Goal: Task Accomplishment & Management: Manage account settings

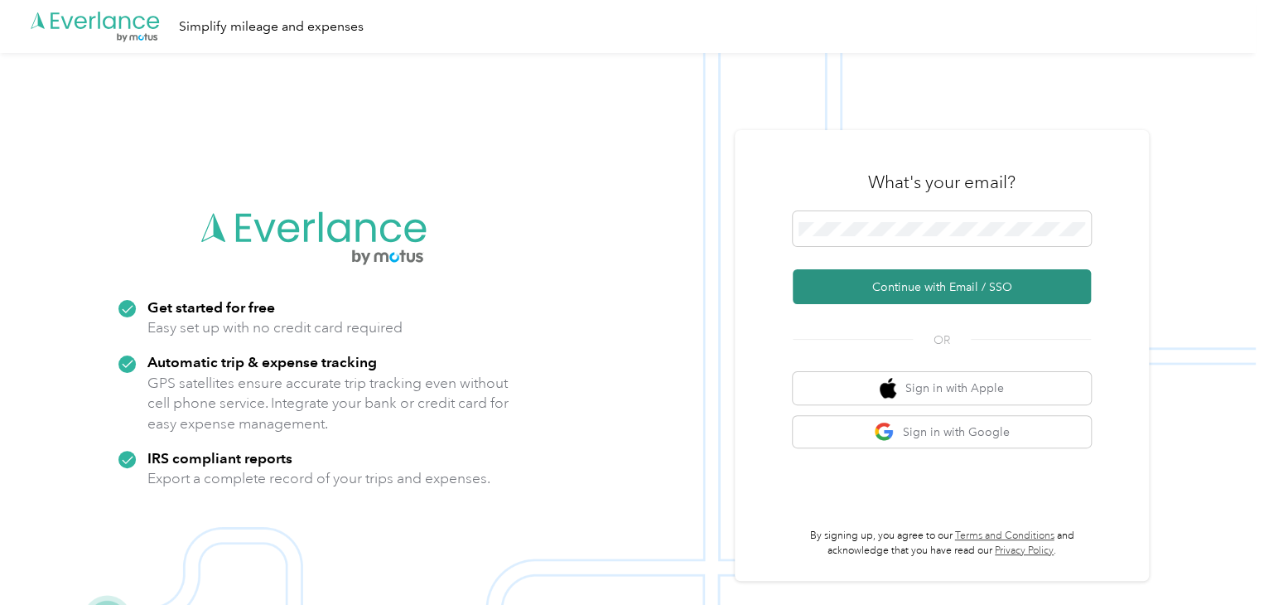
click at [944, 286] on button "Continue with Email / SSO" at bounding box center [942, 286] width 298 height 35
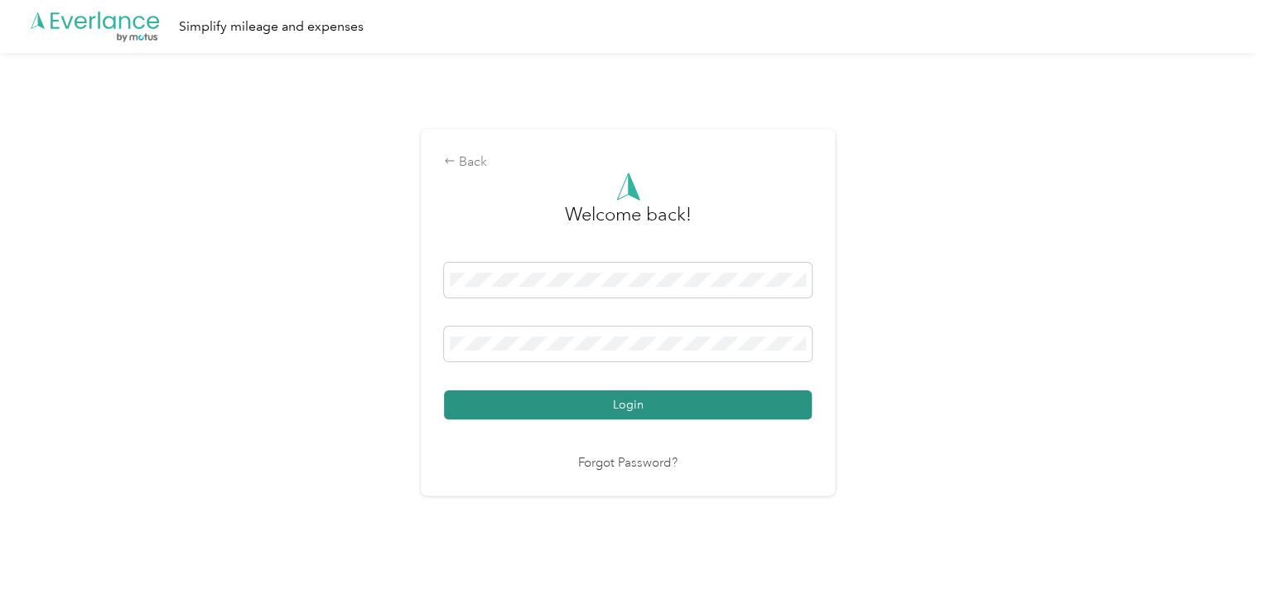
click at [636, 405] on button "Login" at bounding box center [628, 404] width 368 height 29
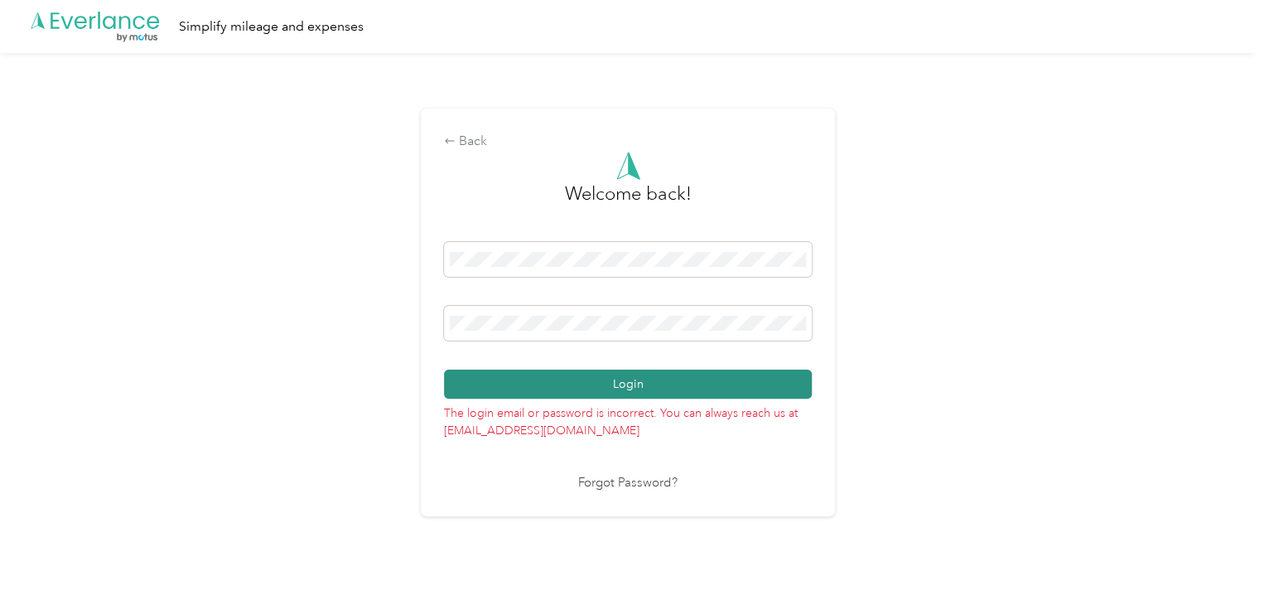
click at [732, 382] on button "Login" at bounding box center [628, 384] width 368 height 29
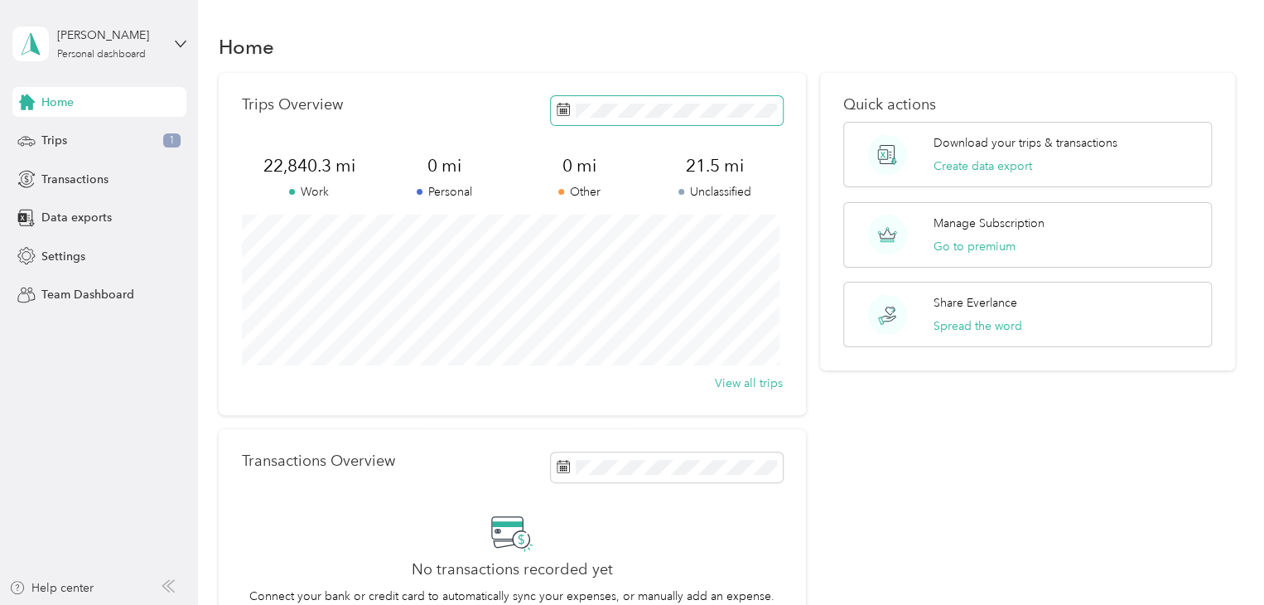
click at [564, 109] on icon at bounding box center [563, 109] width 13 height 13
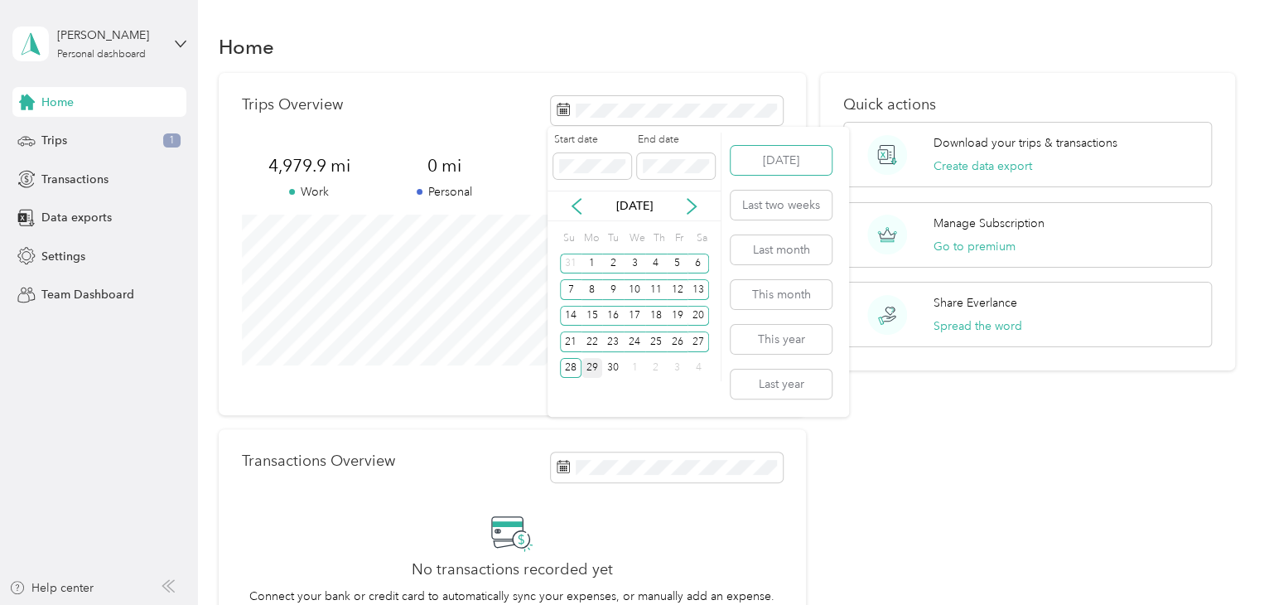
click at [731, 146] on button "[DATE]" at bounding box center [781, 160] width 101 height 29
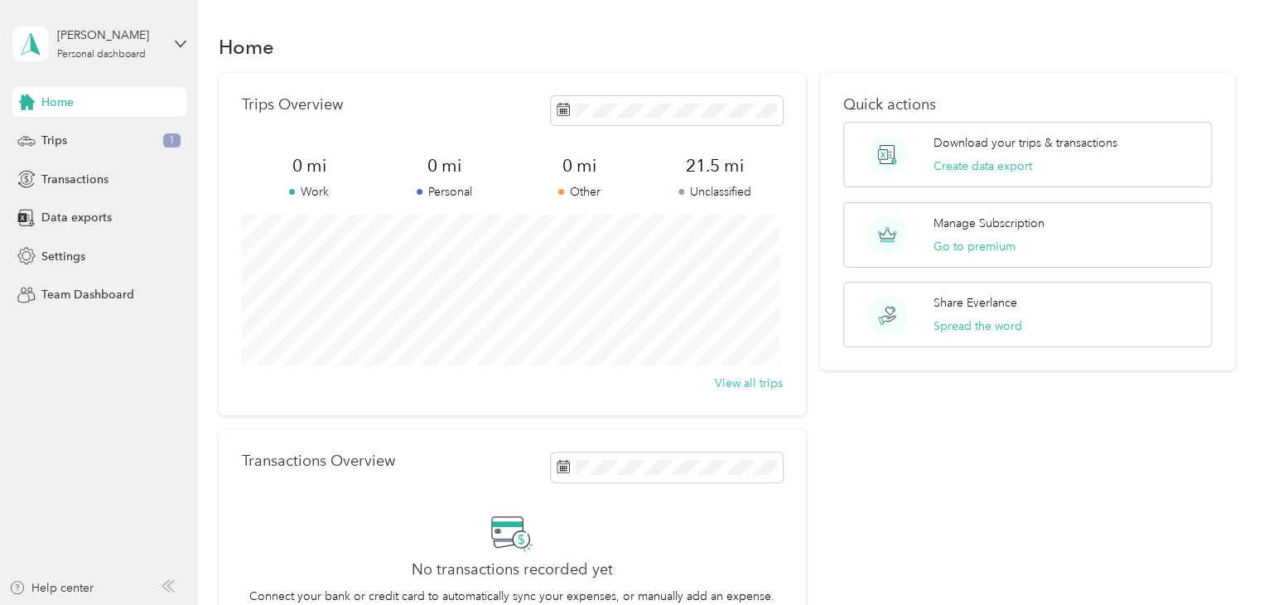
click at [316, 196] on p "Work" at bounding box center [309, 191] width 135 height 17
click at [109, 141] on div "Trips 1" at bounding box center [99, 141] width 174 height 30
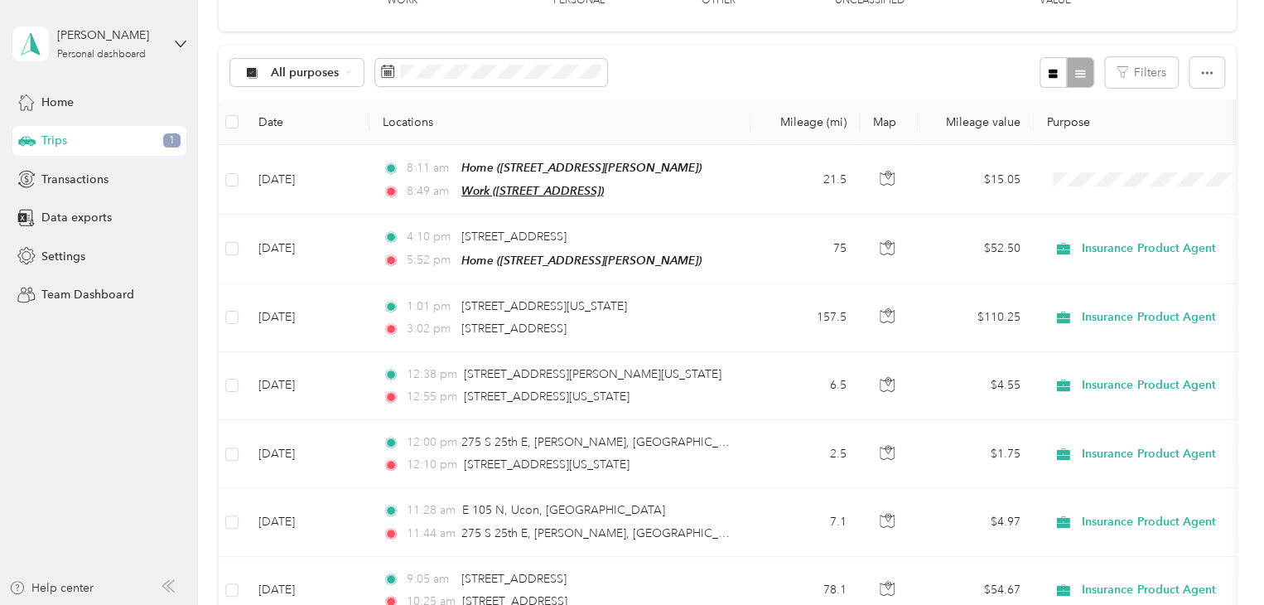
scroll to position [88, 0]
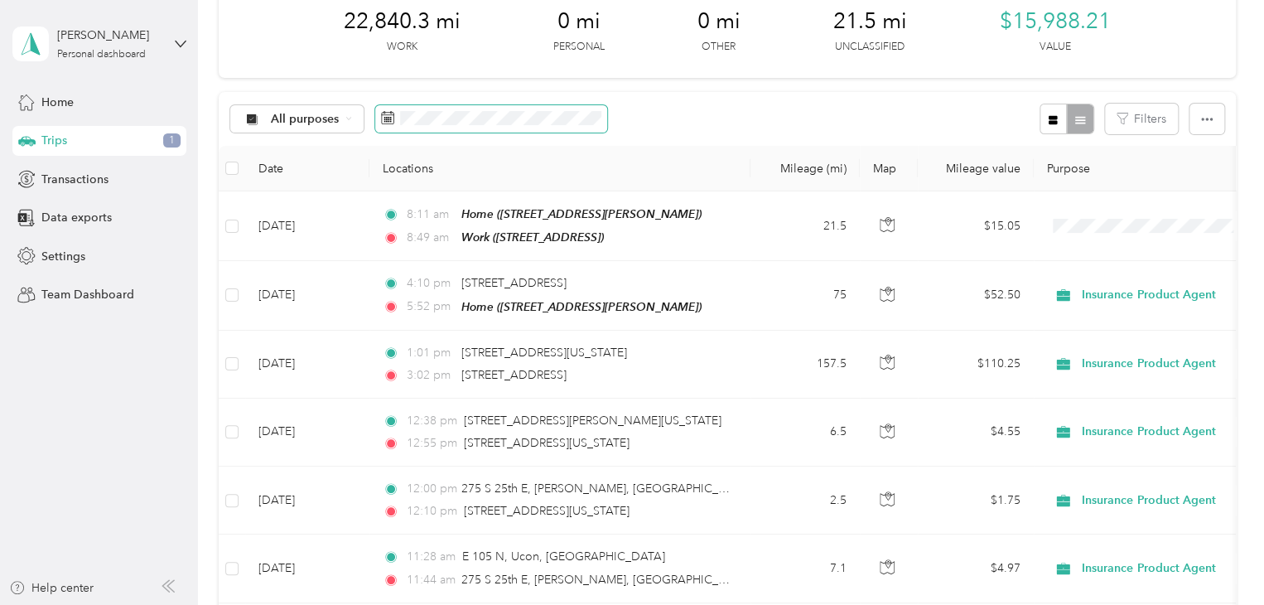
click at [384, 120] on icon at bounding box center [387, 117] width 13 height 13
click at [389, 114] on icon at bounding box center [387, 117] width 13 height 13
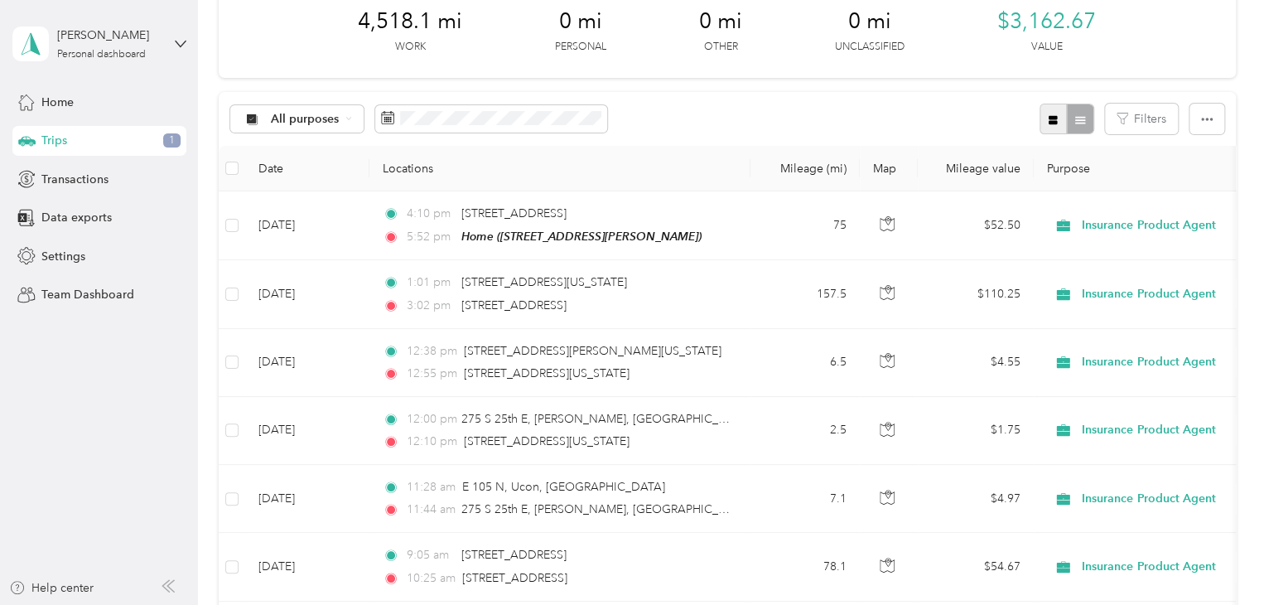
click at [1050, 120] on icon "button" at bounding box center [1053, 119] width 9 height 9
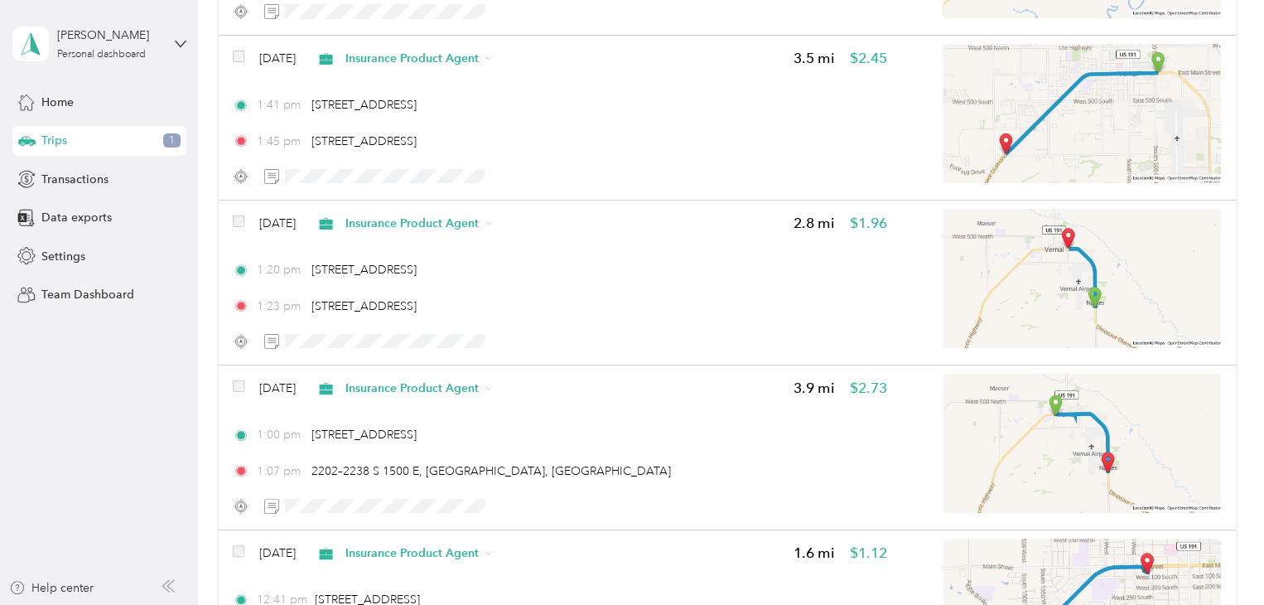
scroll to position [4042, 0]
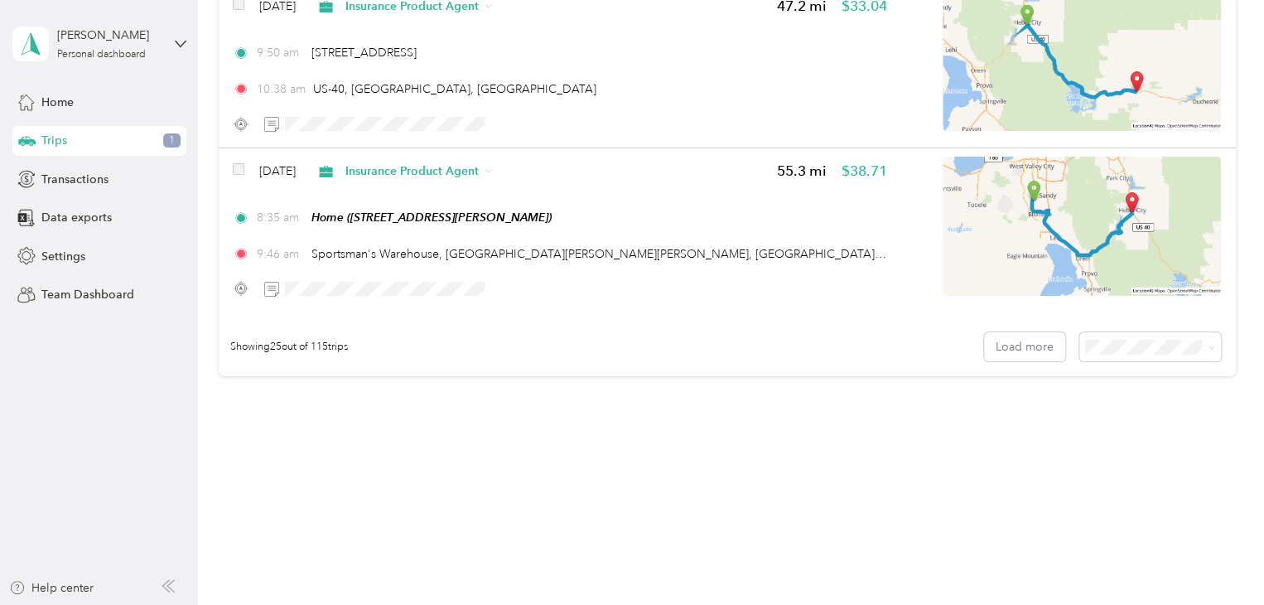
drag, startPoint x: 931, startPoint y: 379, endPoint x: 821, endPoint y: 457, distance: 134.9
click at [1209, 345] on icon at bounding box center [1211, 347] width 7 height 7
click at [1145, 435] on li "100 per load" at bounding box center [1146, 434] width 142 height 29
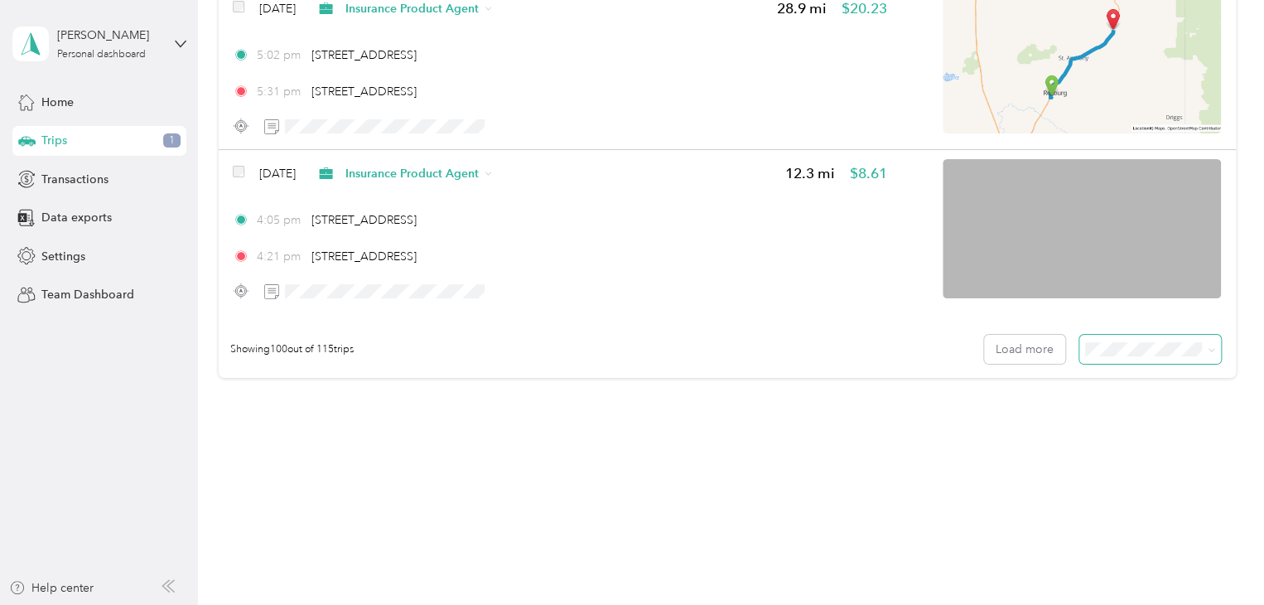
scroll to position [16407, 0]
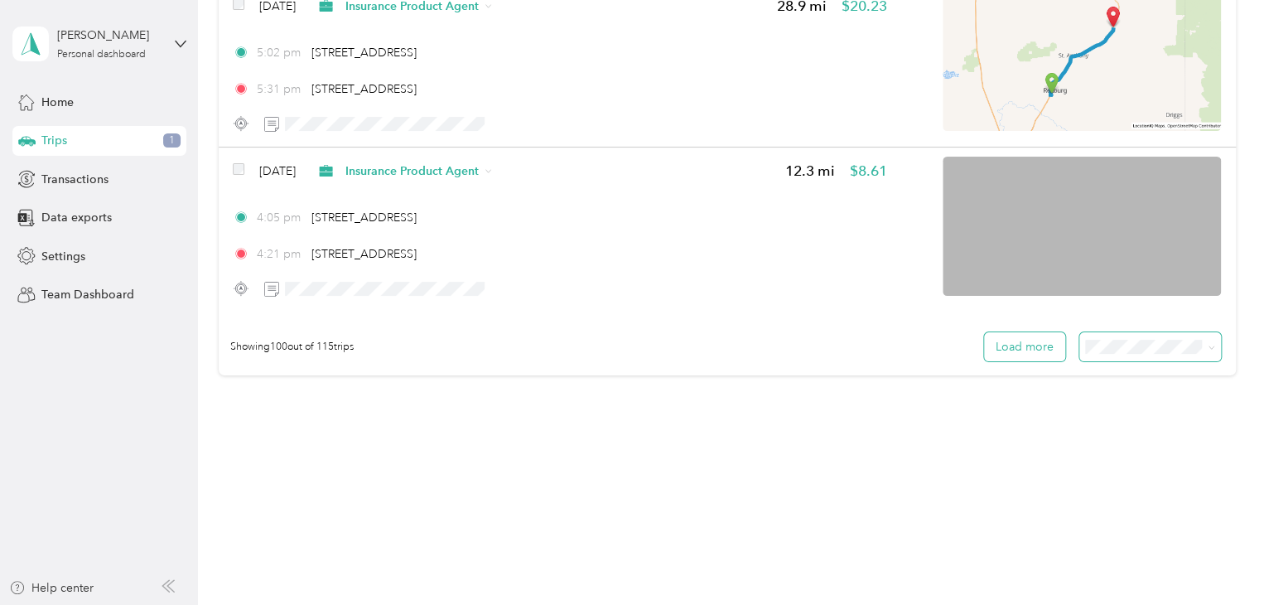
click at [1033, 344] on button "Load more" at bounding box center [1024, 346] width 81 height 29
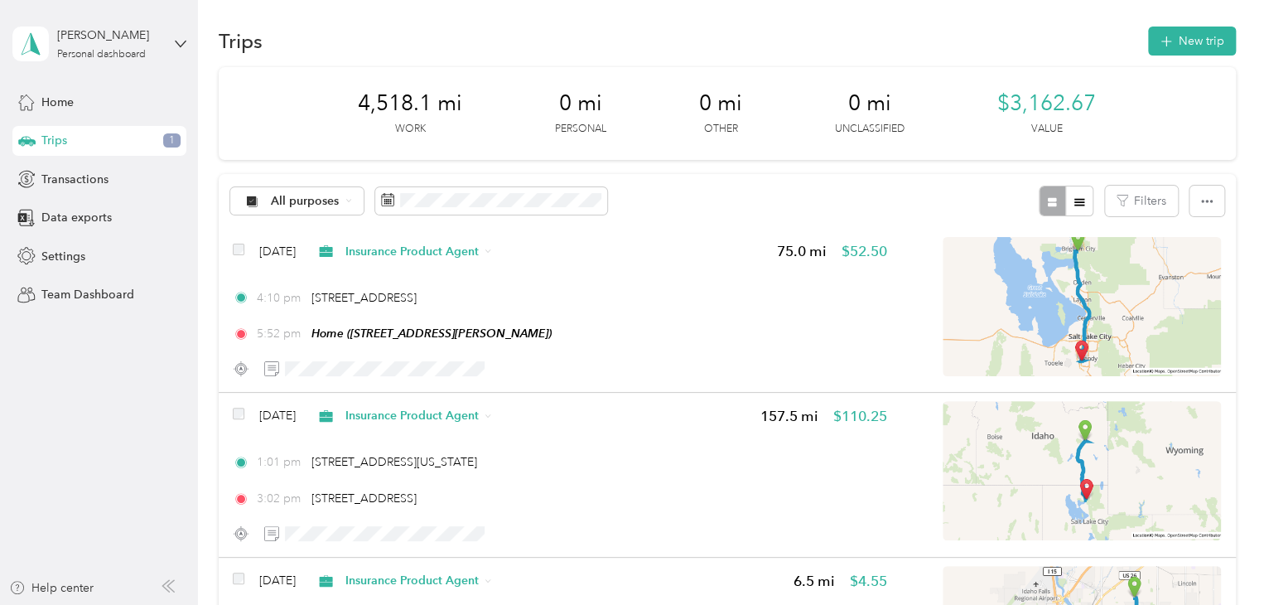
scroll to position [0, 0]
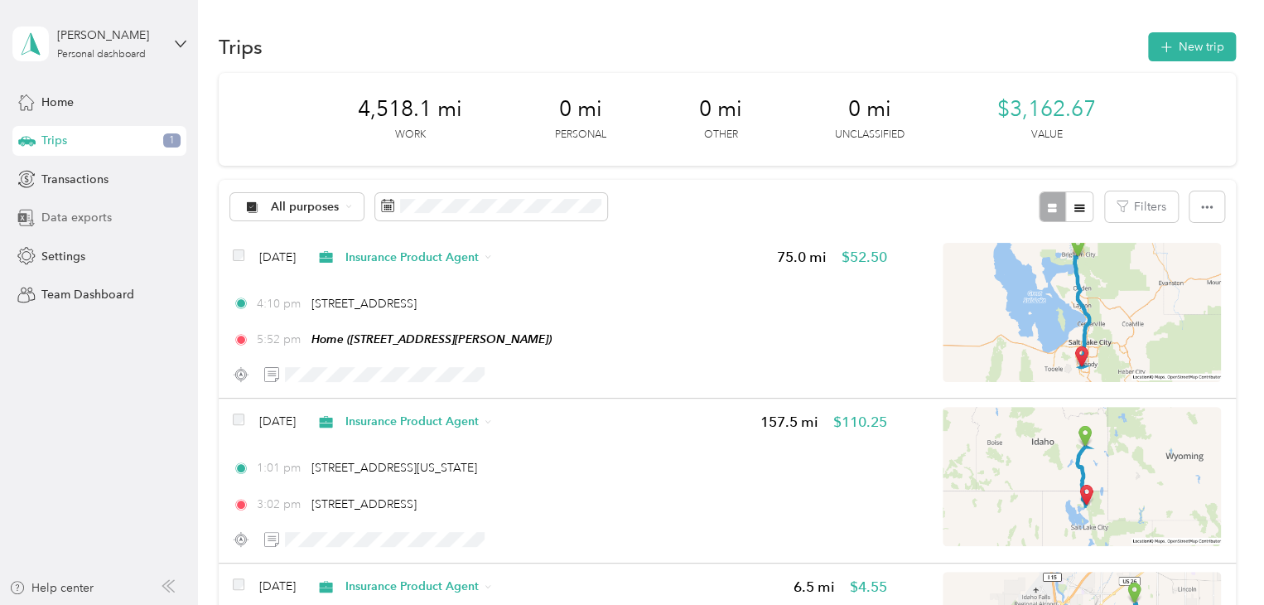
click at [94, 217] on span "Data exports" at bounding box center [76, 217] width 70 height 17
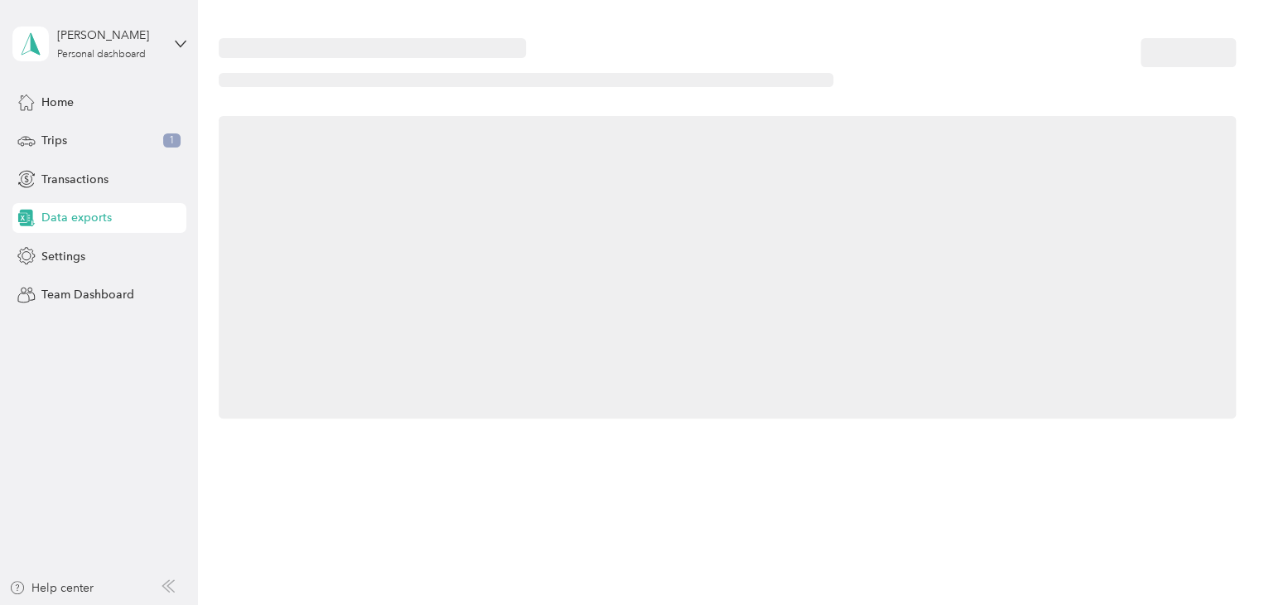
click at [94, 217] on span "Data exports" at bounding box center [76, 217] width 70 height 17
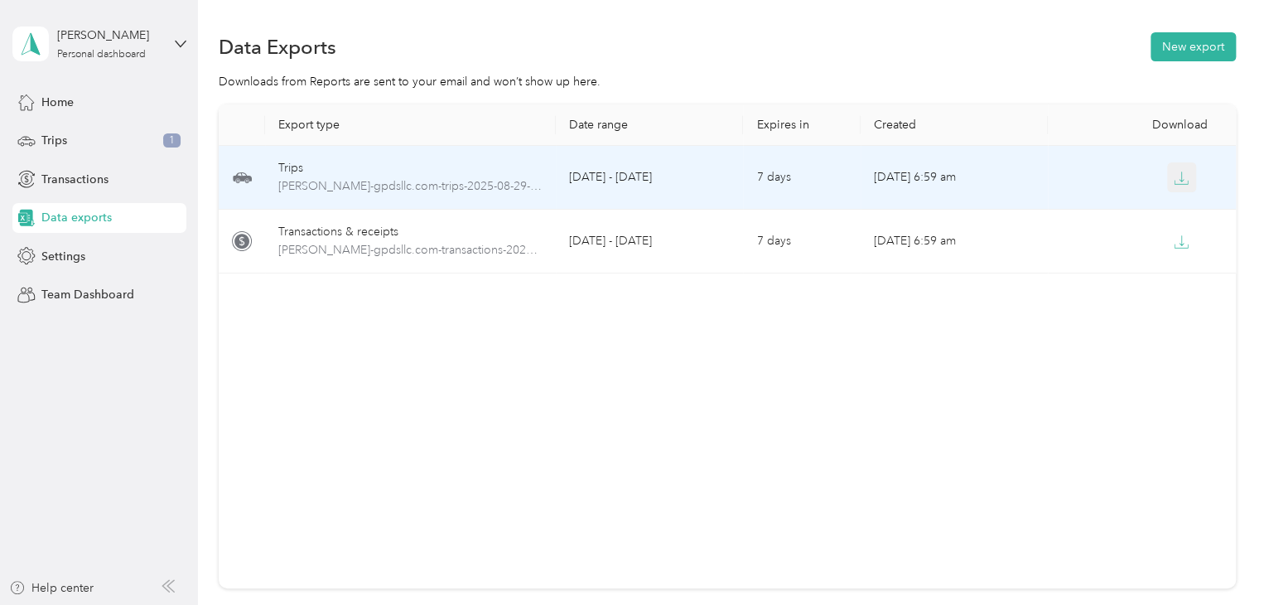
click at [1180, 177] on icon "button" at bounding box center [1182, 177] width 5 height 10
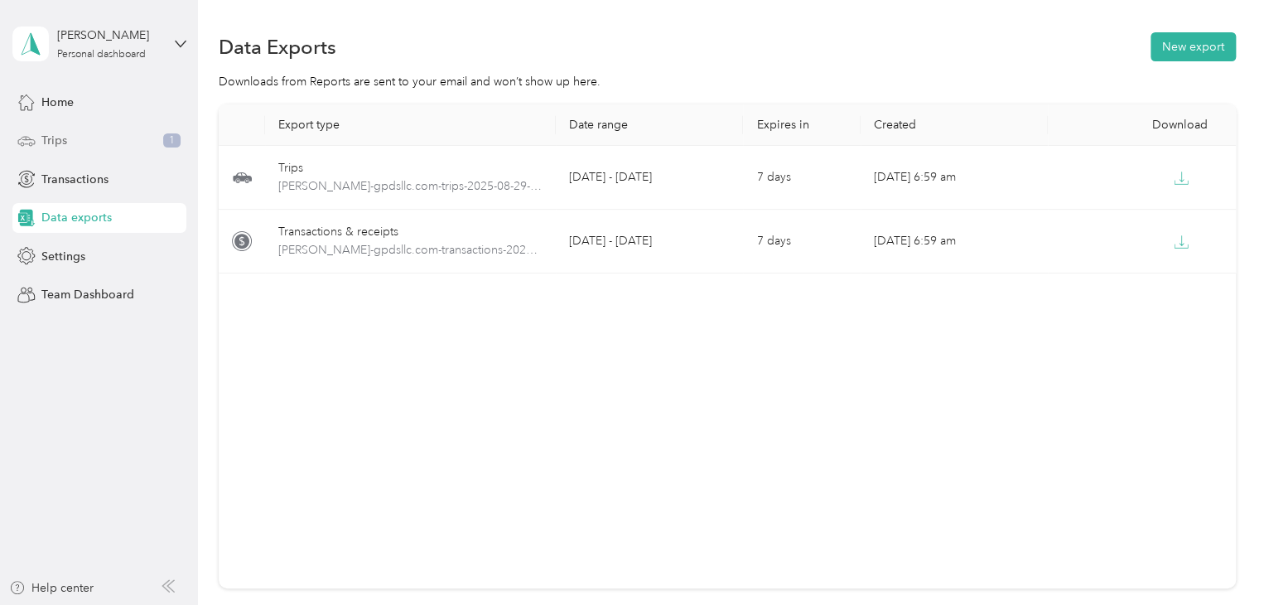
click at [98, 145] on div "Trips 1" at bounding box center [99, 141] width 174 height 30
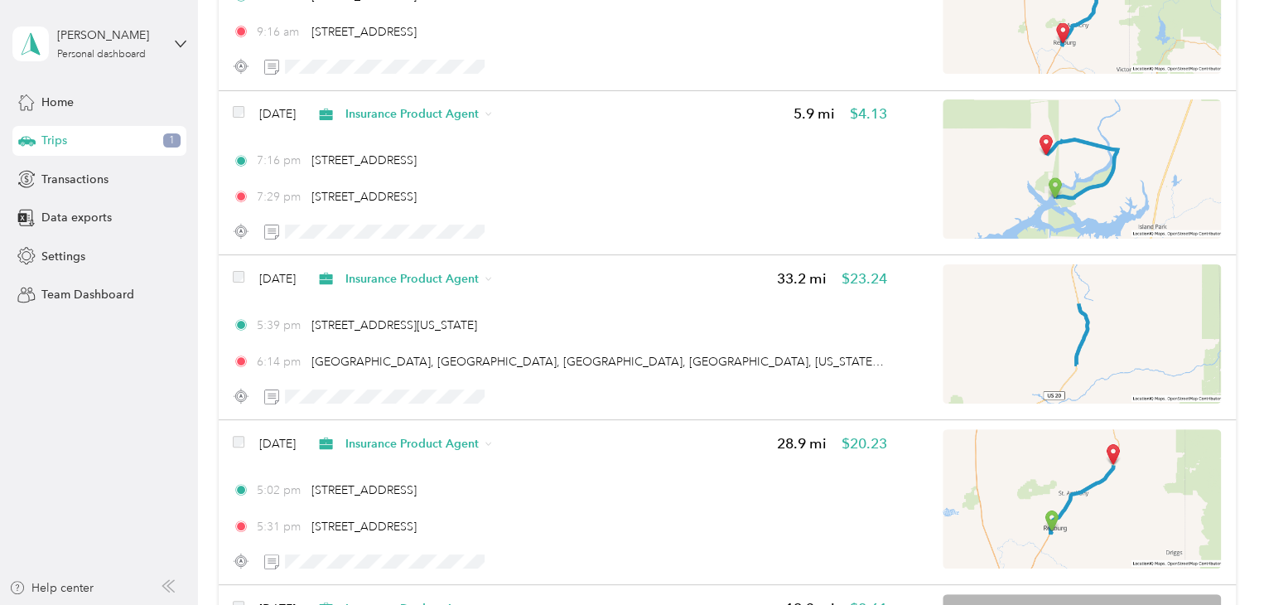
scroll to position [16407, 0]
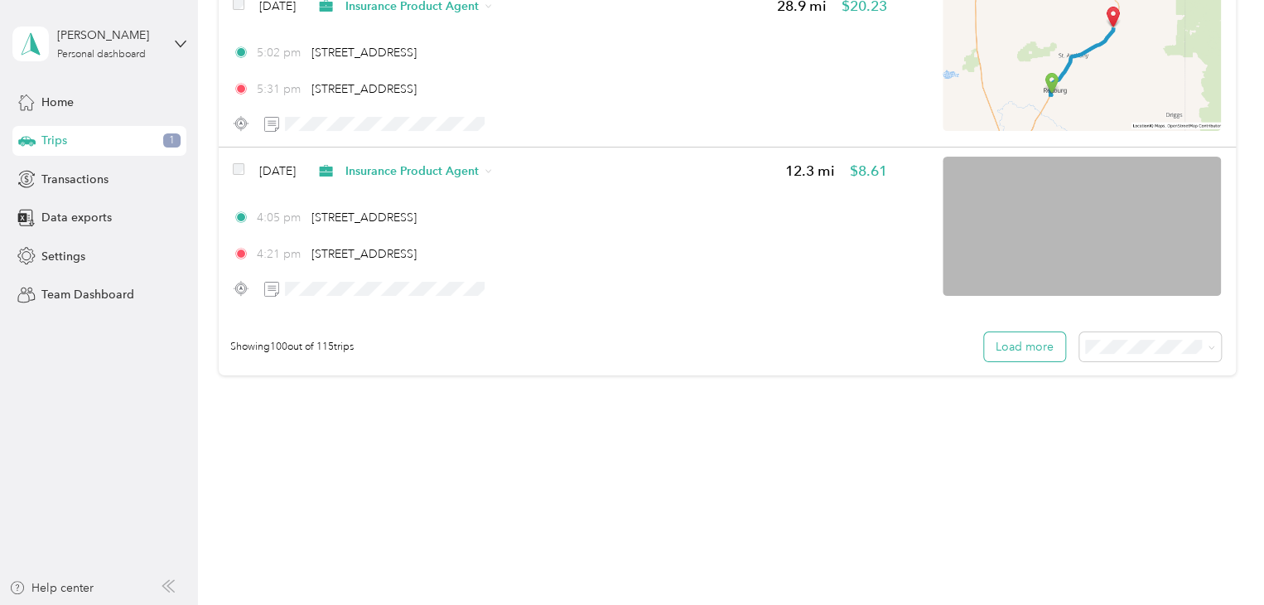
click at [1032, 343] on button "Load more" at bounding box center [1024, 346] width 81 height 29
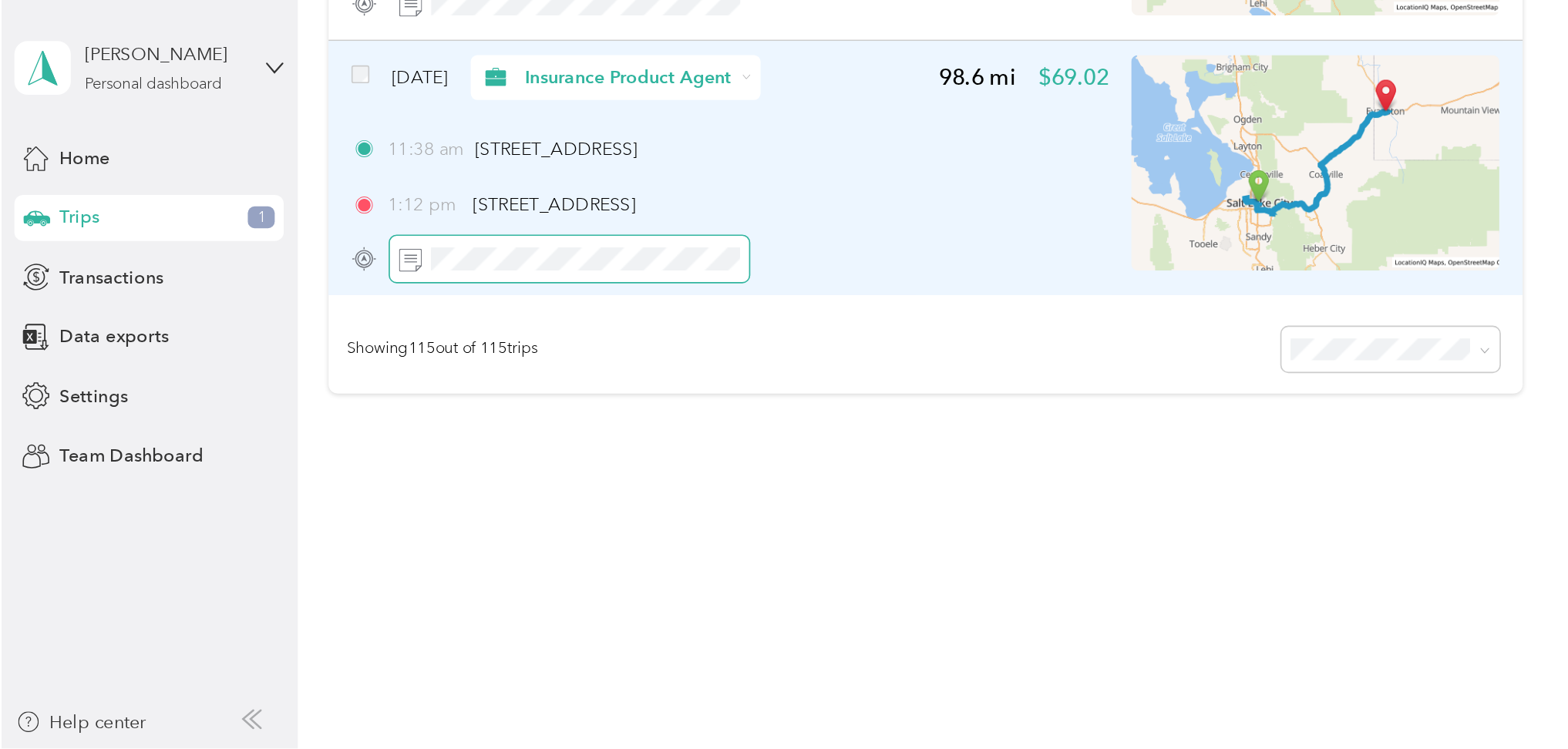
scroll to position [17380, 0]
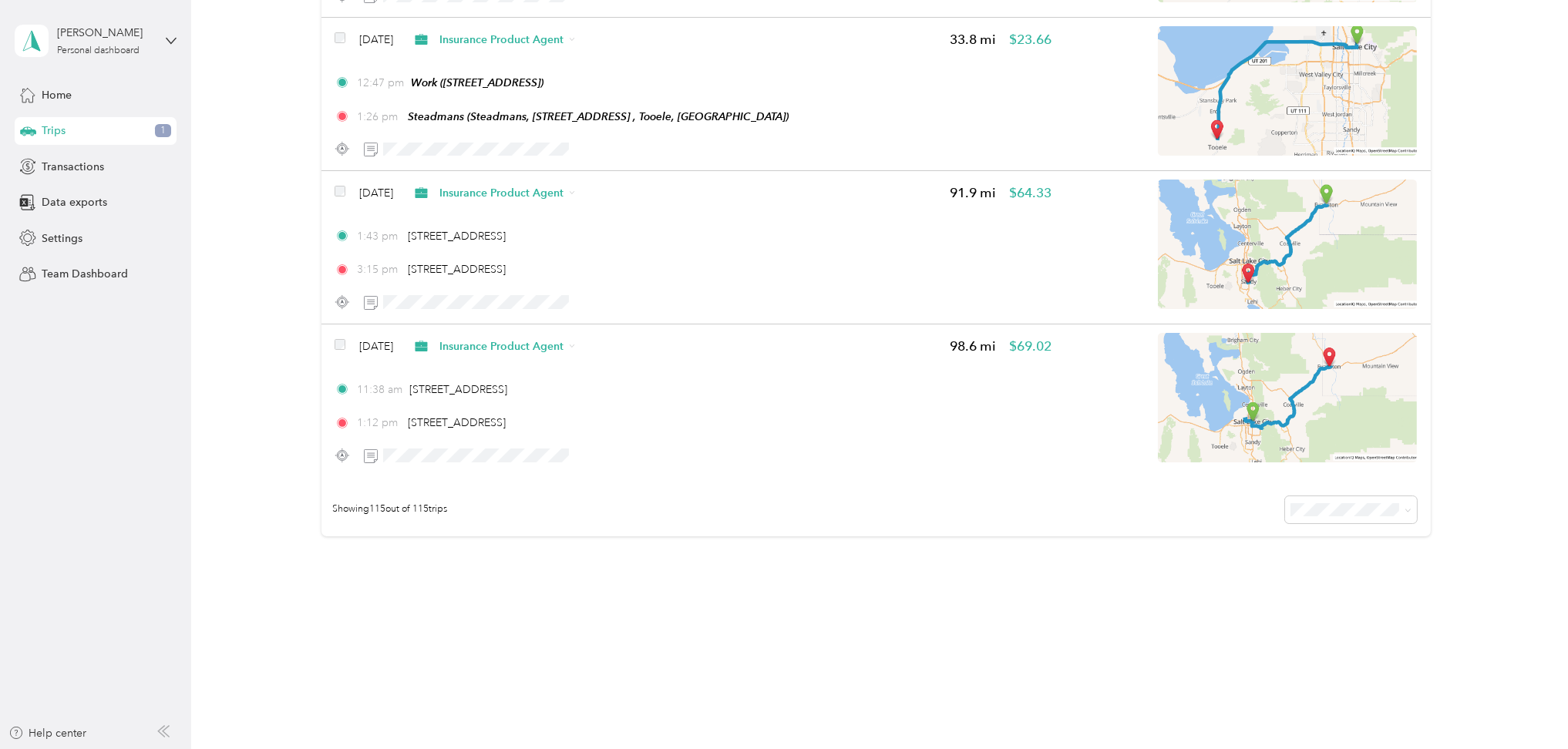
click at [363, 525] on div "Showing 115 out of 115 trips" at bounding box center [876, 510] width 1109 height 54
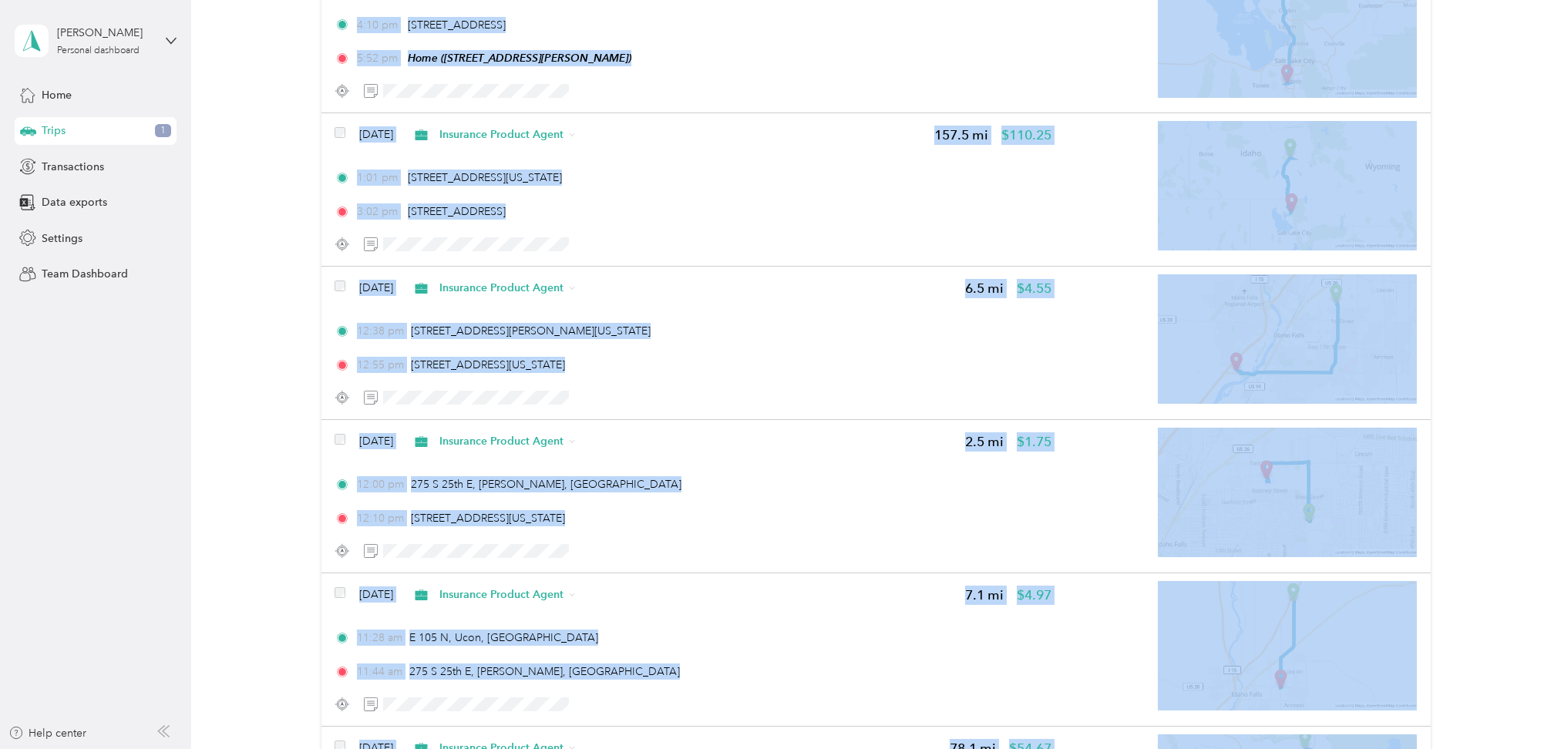
scroll to position [0, 0]
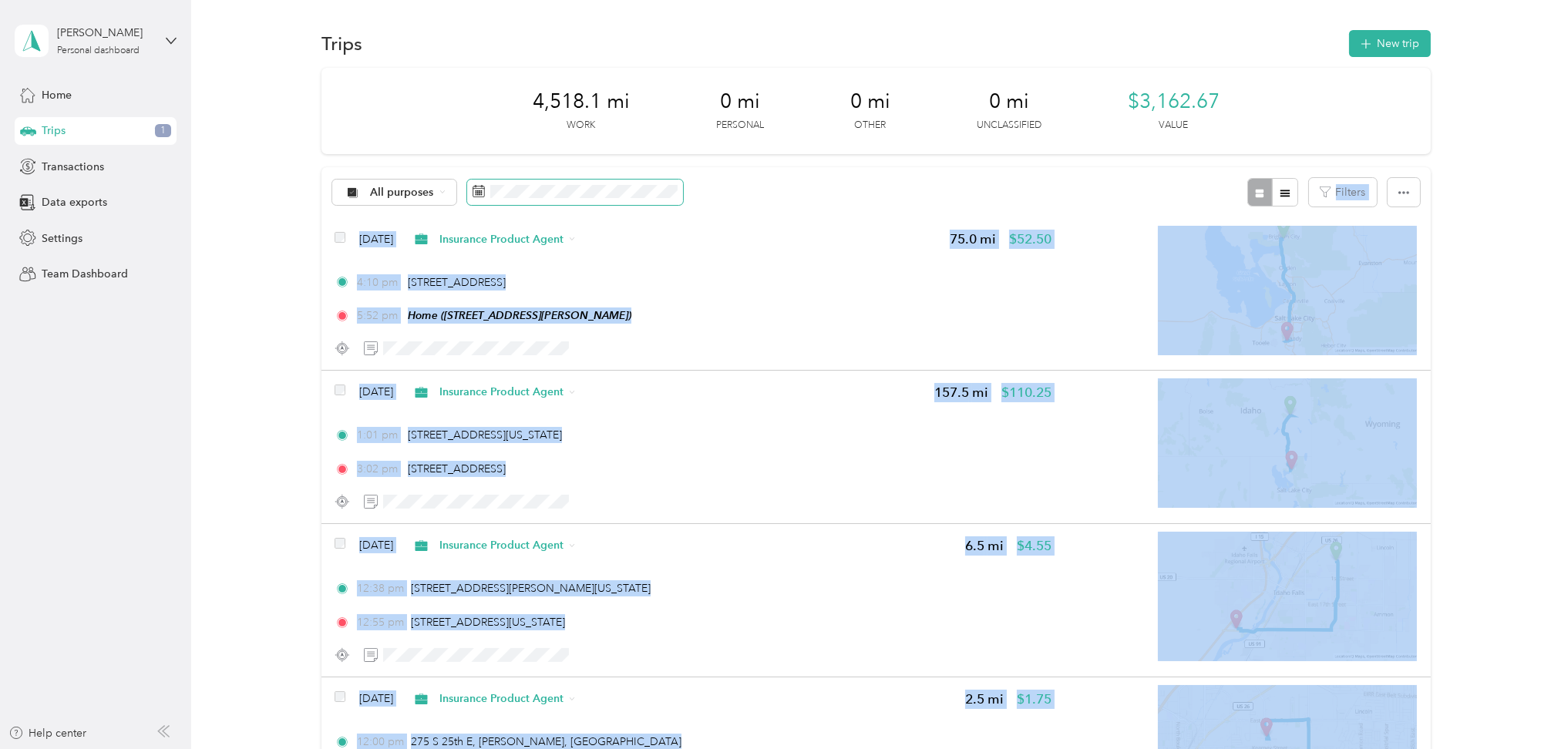
drag, startPoint x: 363, startPoint y: 525, endPoint x: 469, endPoint y: 202, distance: 339.9
copy div "Loremip Dol 35, 0903 Sitametco Adipisc Elits 90.1 do $44.13 4:58 ei 4494 T Inci…"
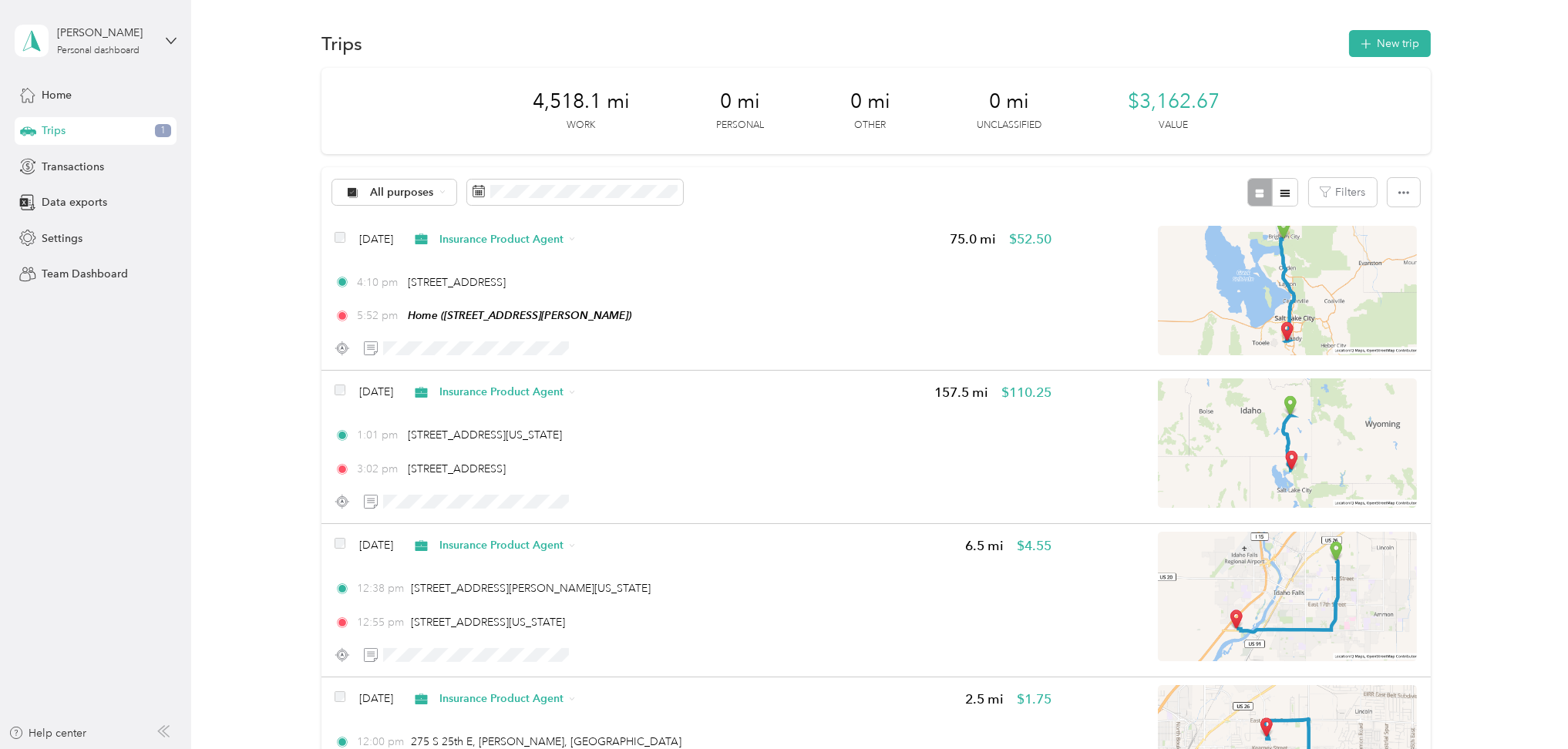
click at [632, 99] on div "4,518.1 mi Work 0 mi Personal 0 mi Other 0 mi Unclassified $3,162.67 Value" at bounding box center [876, 111] width 1109 height 87
drag, startPoint x: 501, startPoint y: 114, endPoint x: 379, endPoint y: 80, distance: 126.6
click at [379, 80] on div "4,518.1 mi Work 0 mi Personal 0 mi Other 0 mi Unclassified $3,162.67 Value" at bounding box center [876, 111] width 1109 height 87
copy span "4,518.1 mi"
